Goal: Transaction & Acquisition: Book appointment/travel/reservation

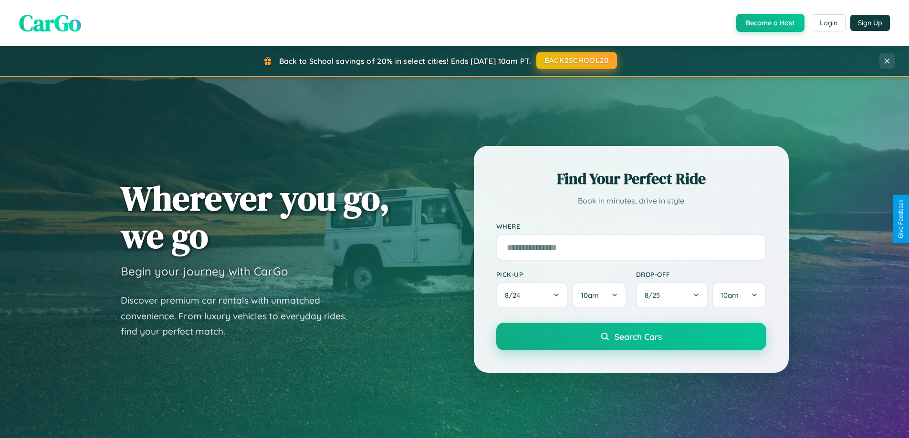
click at [576, 61] on button "BACK2SCHOOL20" at bounding box center [576, 60] width 81 height 17
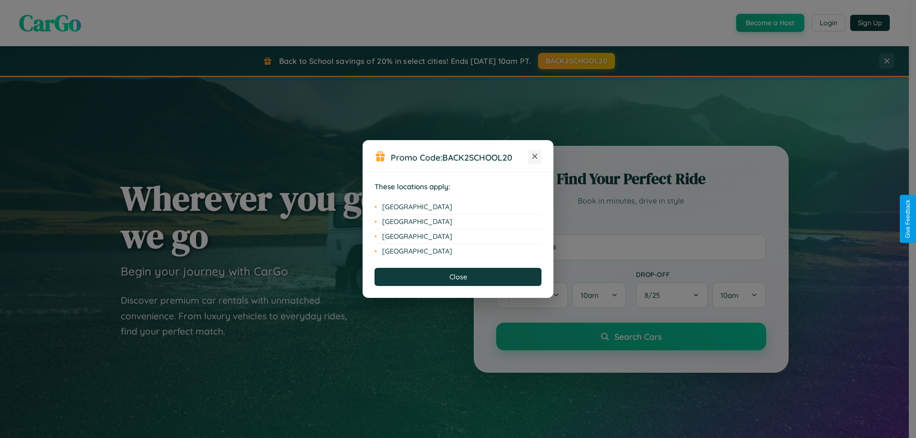
click at [535, 157] on icon at bounding box center [534, 156] width 5 height 5
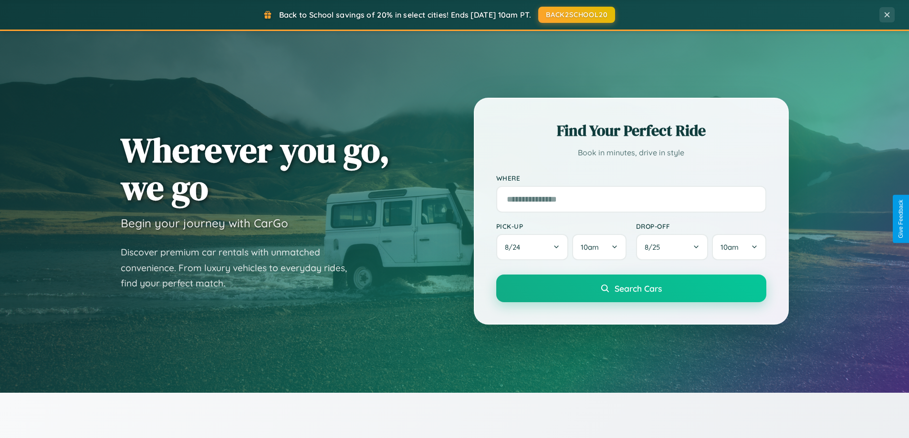
scroll to position [411, 0]
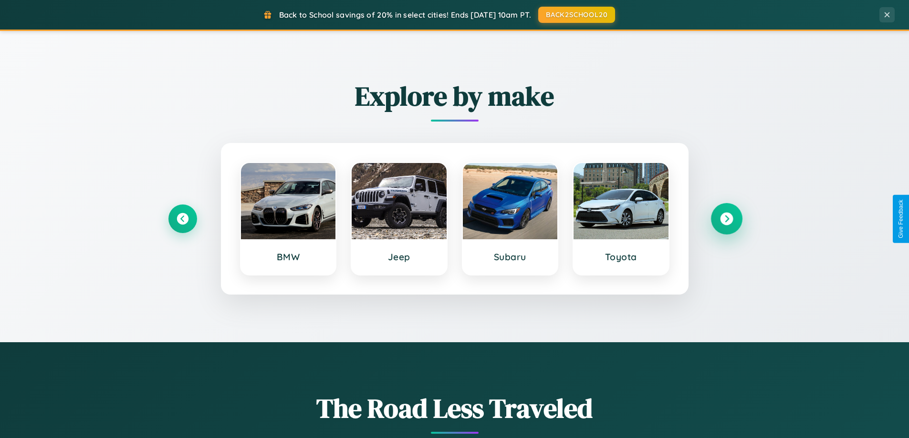
click at [726, 219] on icon at bounding box center [726, 219] width 13 height 13
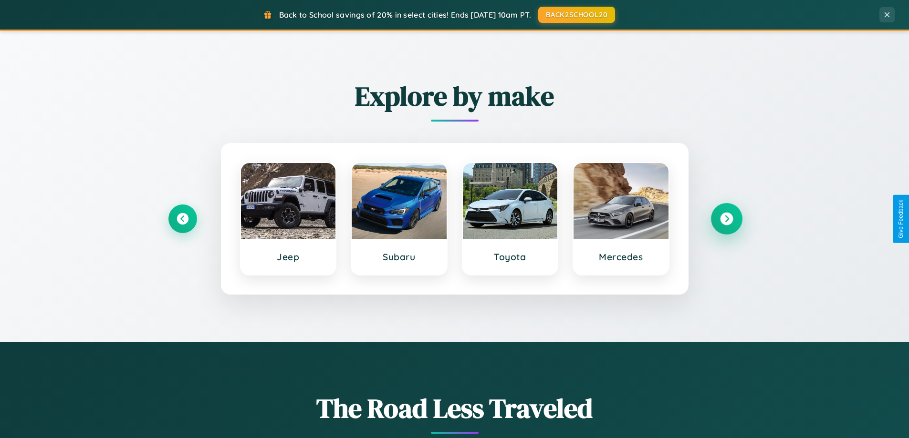
click at [726, 219] on icon at bounding box center [726, 219] width 13 height 13
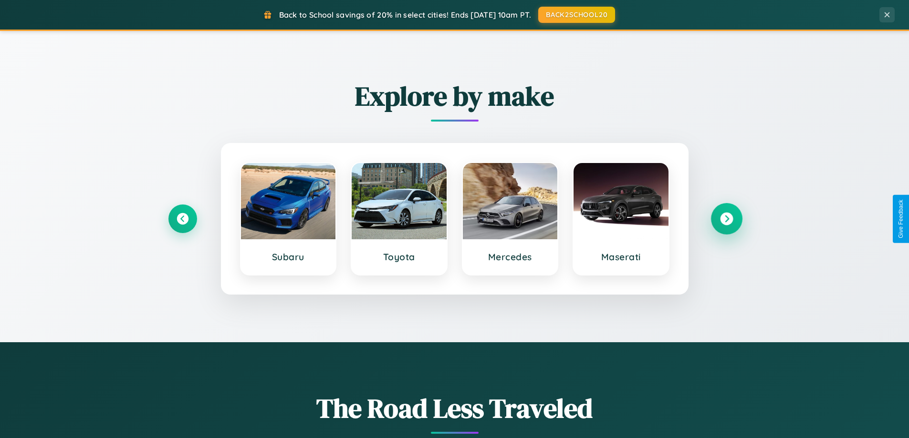
scroll to position [1532, 0]
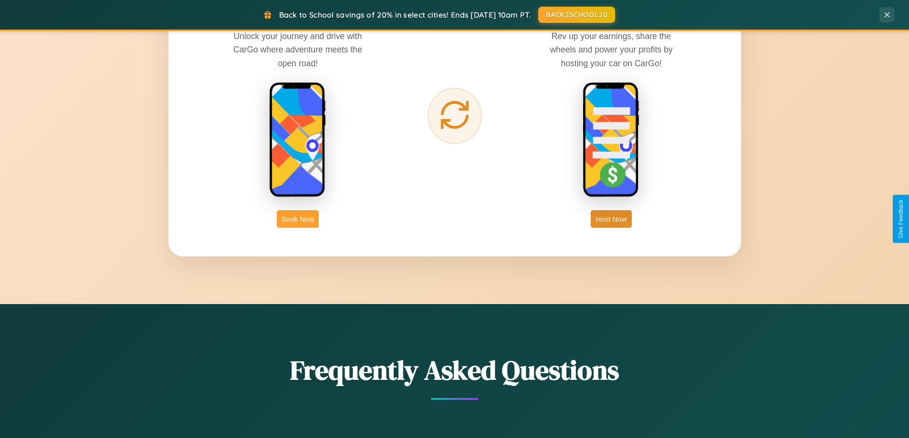
click at [298, 219] on button "Book Now" at bounding box center [298, 219] width 42 height 18
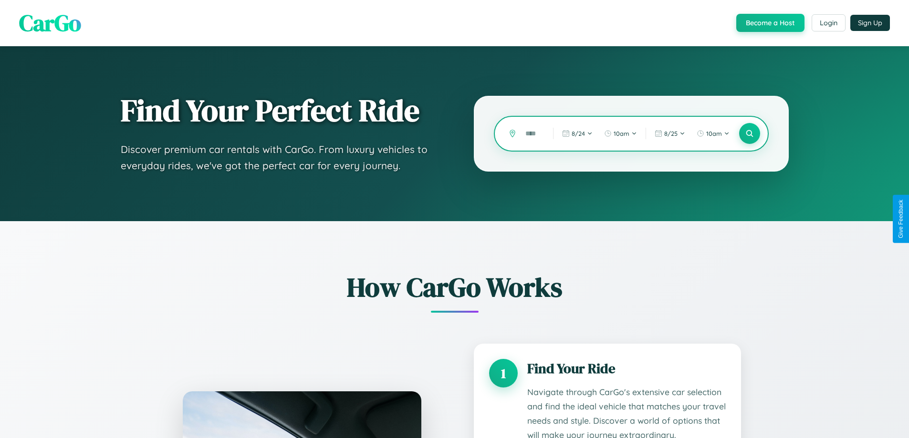
click at [532, 134] on input "text" at bounding box center [531, 133] width 23 height 17
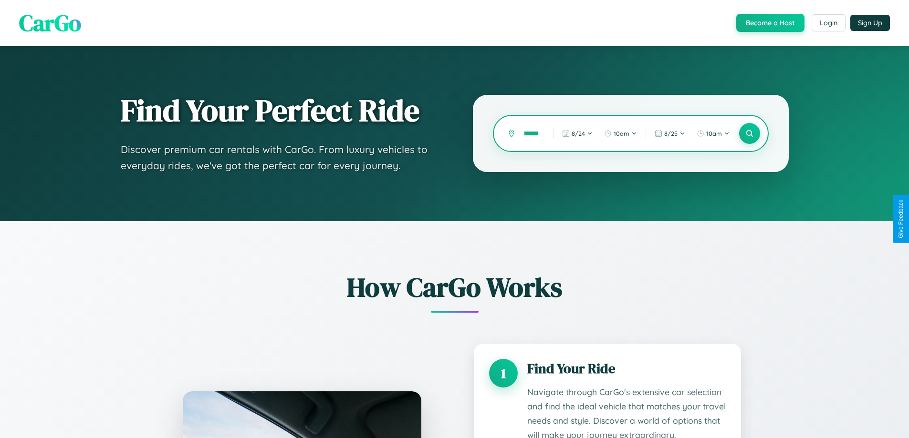
scroll to position [0, 24]
type input "**********"
click at [749, 134] on icon at bounding box center [749, 133] width 9 height 9
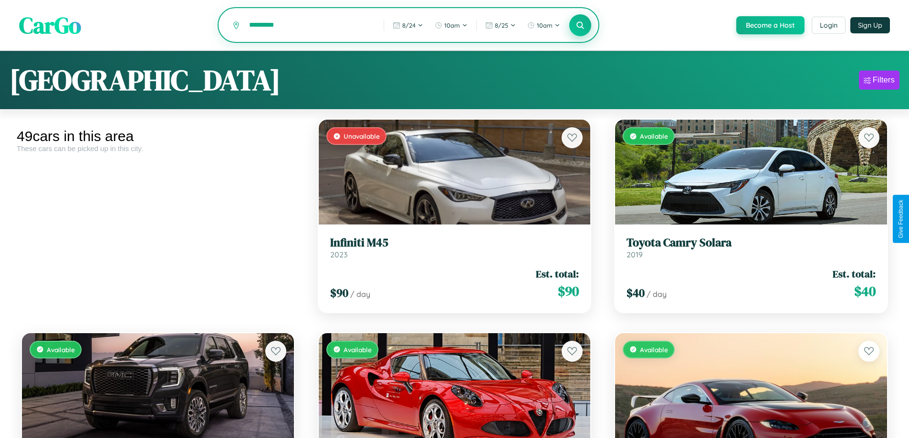
type input "*********"
click at [579, 25] on icon at bounding box center [580, 25] width 9 height 9
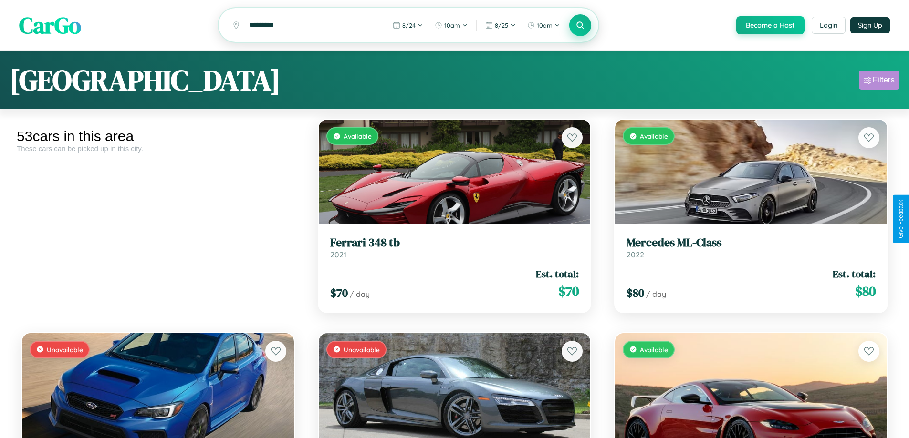
click at [879, 82] on div "Filters" at bounding box center [883, 80] width 22 height 10
